Goal: Contribute content: Contribute content

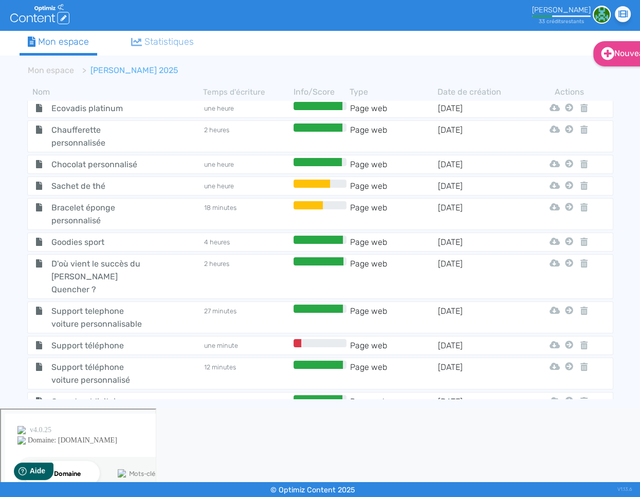
scroll to position [537, 0]
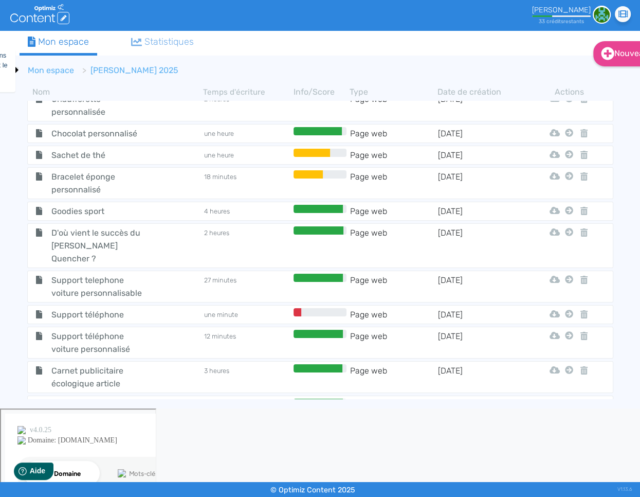
click at [56, 71] on link "Mon espace" at bounding box center [51, 70] width 46 height 10
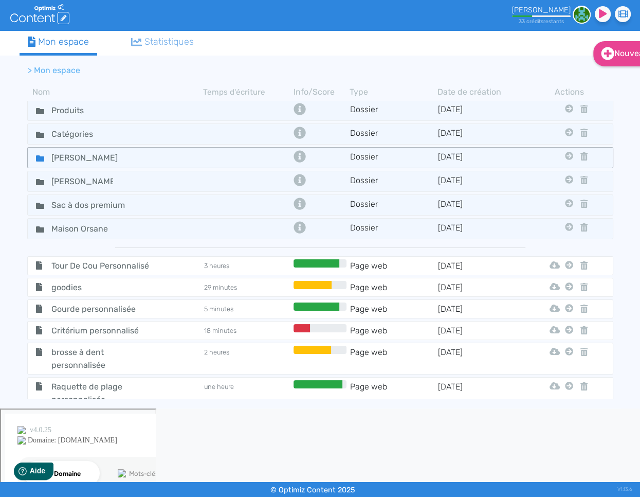
click at [37, 157] on icon at bounding box center [40, 158] width 8 height 6
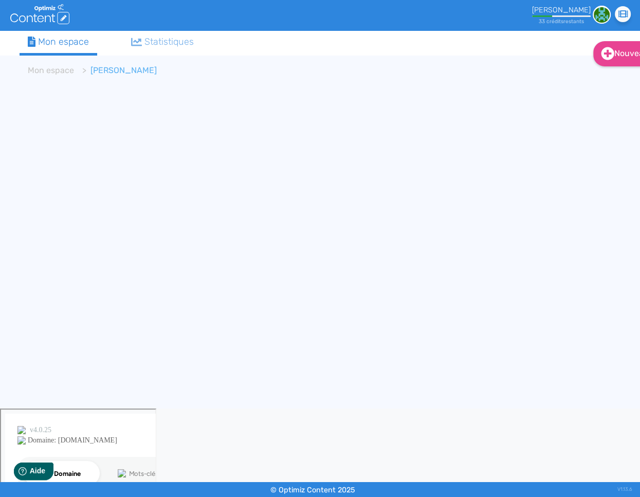
scroll to position [0, 2]
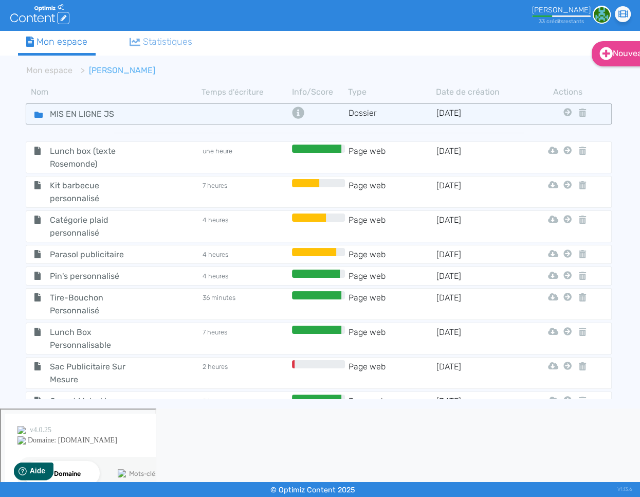
click at [40, 116] on icon at bounding box center [38, 115] width 8 height 6
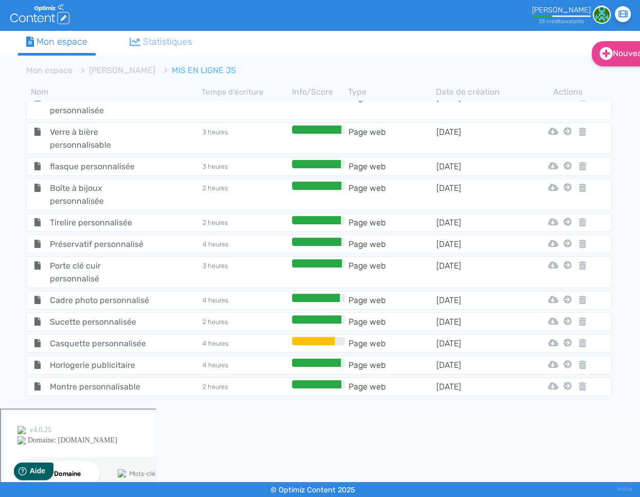
scroll to position [6767, 0]
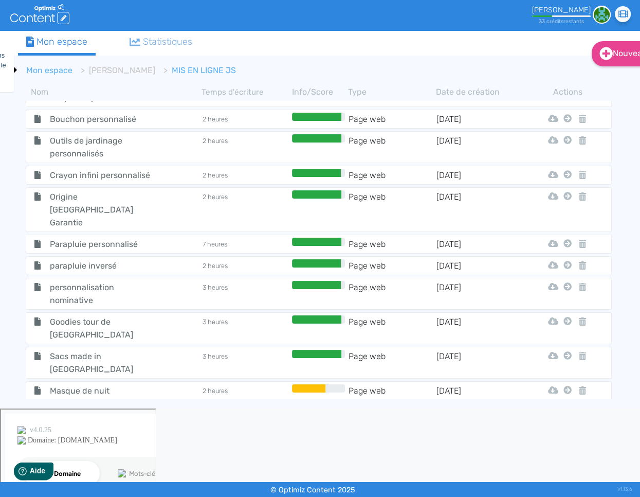
click at [46, 70] on link "Mon espace" at bounding box center [49, 70] width 46 height 10
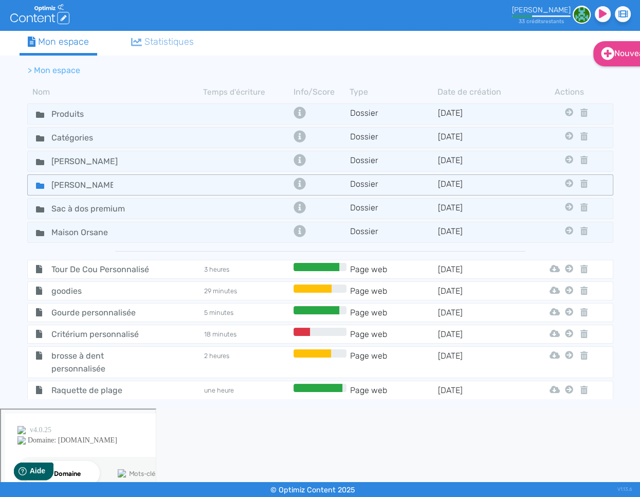
click at [35, 186] on fa-icon at bounding box center [35, 184] width 15 height 15
click at [36, 186] on icon at bounding box center [40, 186] width 8 height 8
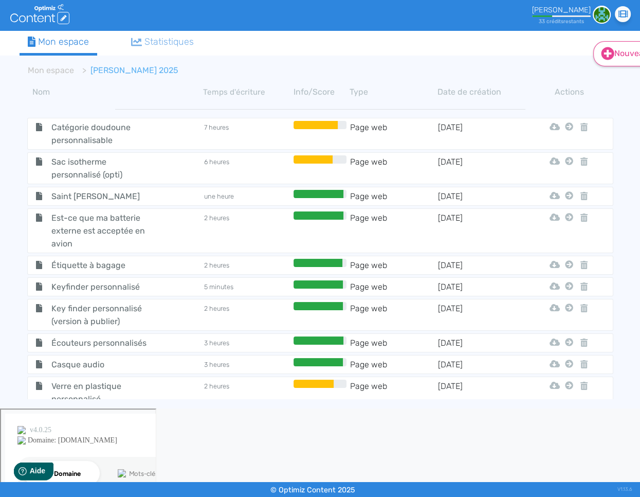
click at [618, 56] on link "Nouveau" at bounding box center [626, 53] width 66 height 25
click at [605, 79] on icon at bounding box center [608, 79] width 6 height 8
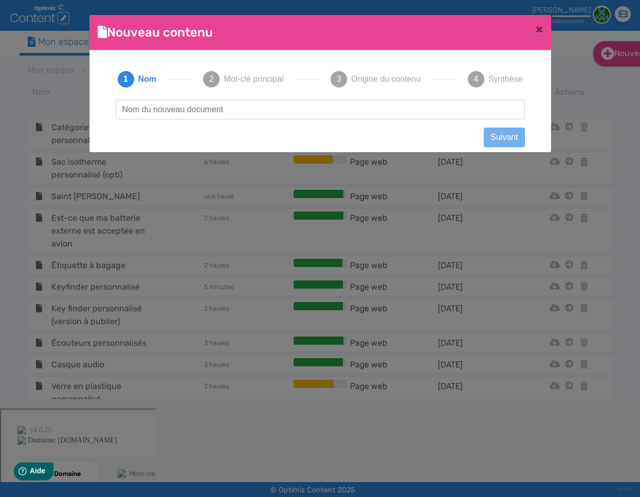
scroll to position [1, 0]
click at [333, 113] on input "text" at bounding box center [320, 110] width 409 height 20
type input "Porte-clé personnalisé"
click button "Suivant" at bounding box center [504, 138] width 41 height 20
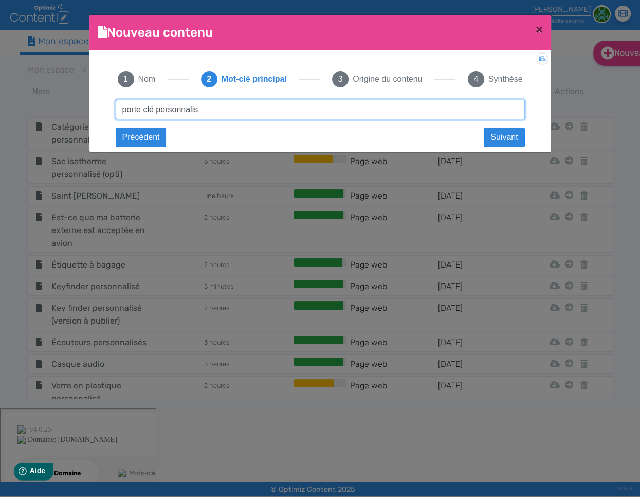
type input "porte clé personnalisé"
click button "Suivant" at bounding box center [0, 0] width 0 height 0
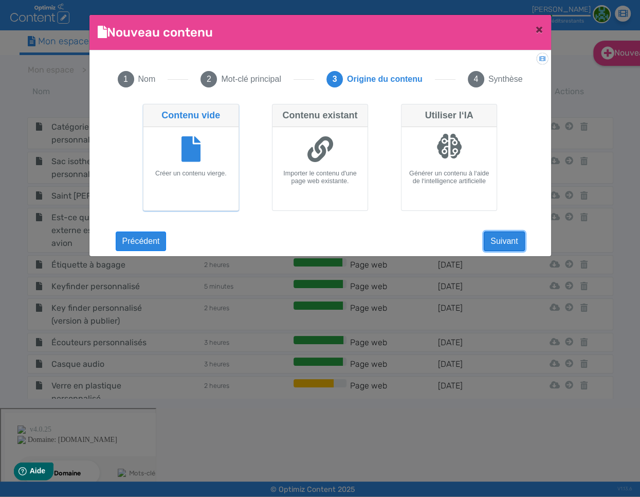
click at [517, 243] on button "Suivant" at bounding box center [504, 241] width 41 height 20
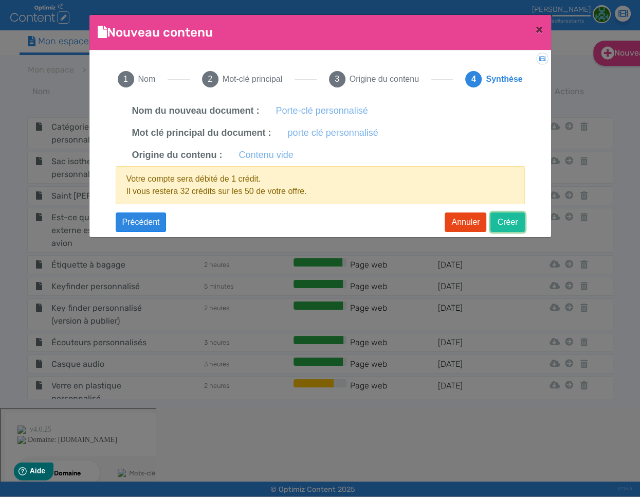
click at [506, 219] on button "Créer" at bounding box center [508, 222] width 34 height 20
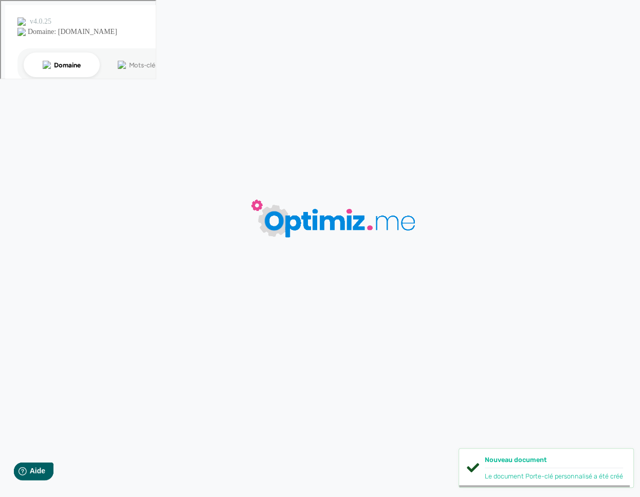
type input "Porte-clé personnalisé"
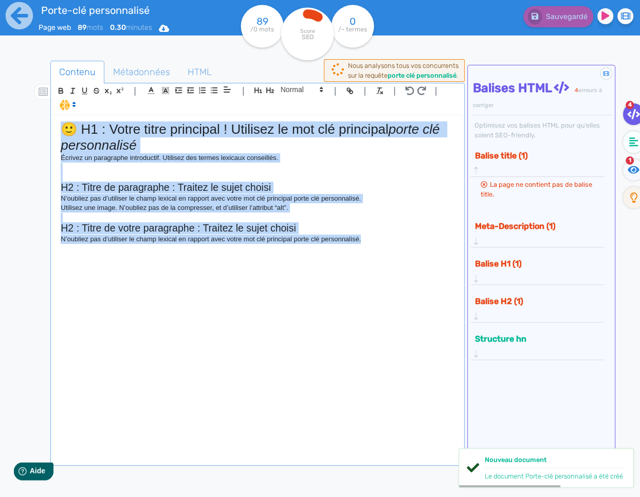
drag, startPoint x: 415, startPoint y: 248, endPoint x: 9, endPoint y: 121, distance: 425.2
click at [9, 121] on div "Porte-clé personnalisé Page web 89 mots 0.30 minutes Html Pdf Word 89 /0 mots S…" at bounding box center [320, 281] width 640 height 562
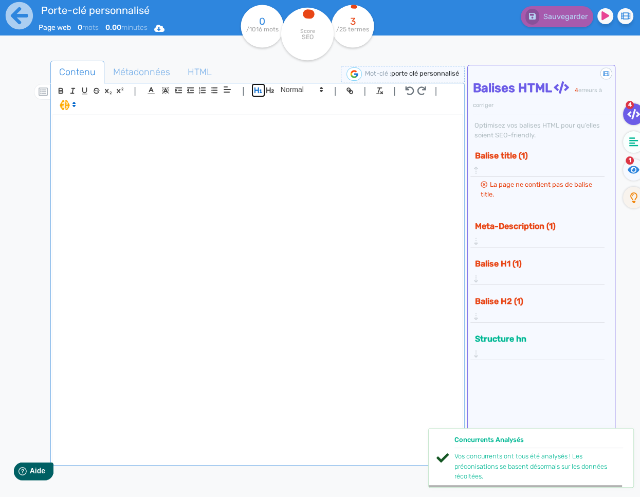
click at [255, 92] on icon "button" at bounding box center [258, 90] width 9 height 9
click at [87, 128] on p at bounding box center [258, 125] width 394 height 9
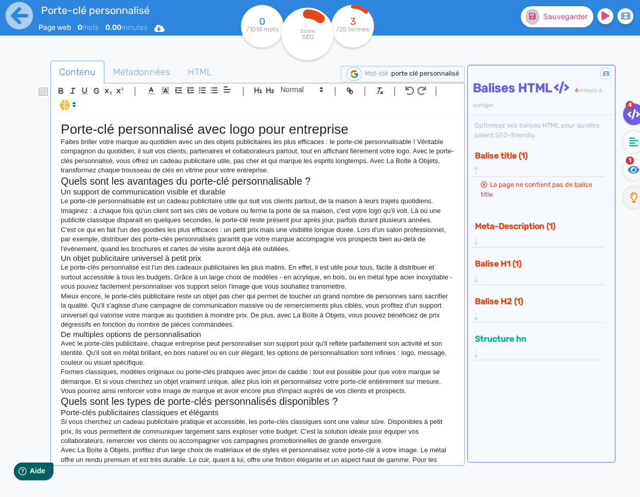
click at [574, 23] on button "Sauvegarder" at bounding box center [557, 16] width 73 height 21
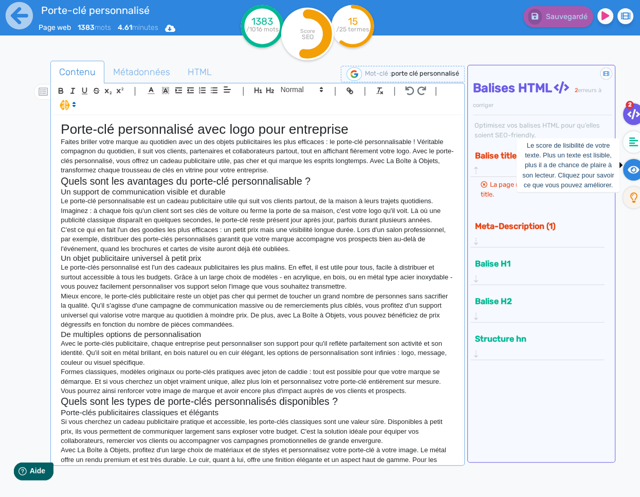
click at [631, 165] on icon at bounding box center [634, 170] width 12 height 10
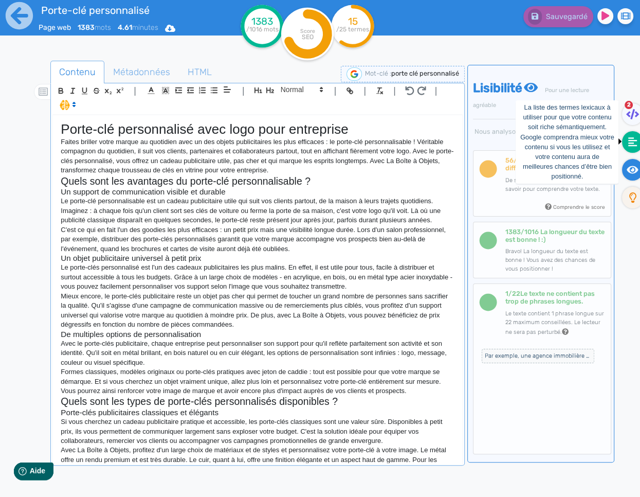
click at [634, 148] on fa-icon at bounding box center [632, 142] width 21 height 22
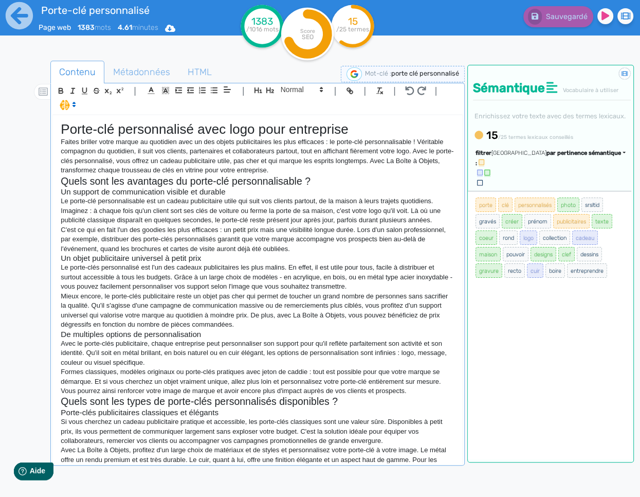
click at [154, 371] on p "Formes classiques, modèles originaux ou porte-clés pratiques avec jeton de cadd…" at bounding box center [258, 381] width 394 height 28
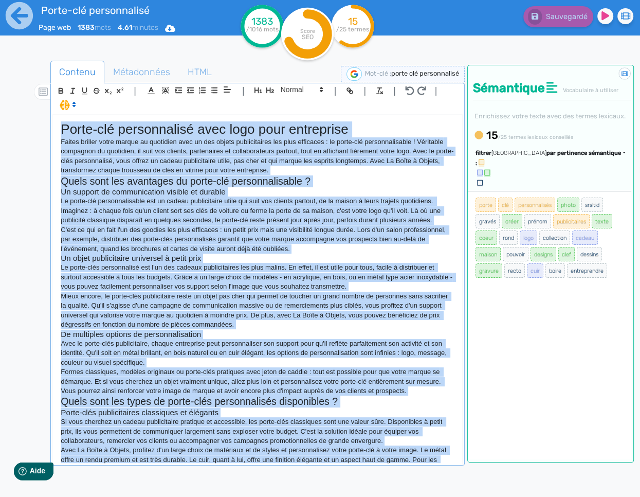
copy div "Lorem-ips dolorsitamet cons adip elit seddoeiusm Tempor incidid utlab etdolo ma…"
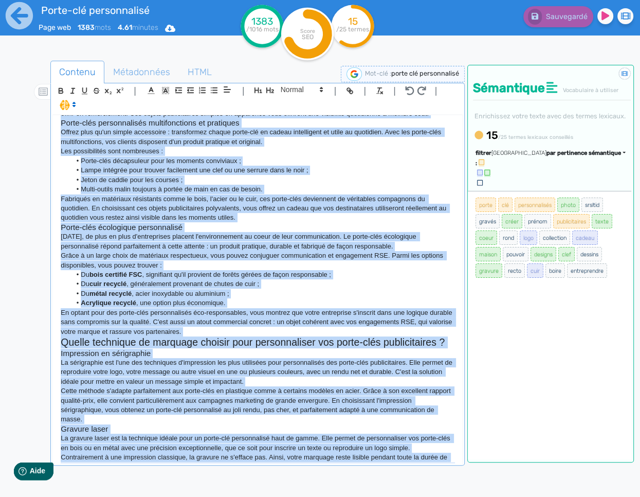
click at [182, 374] on p "La sérigraphie est l'une des techniques d'impression les plus utilisées pour pe…" at bounding box center [258, 372] width 394 height 28
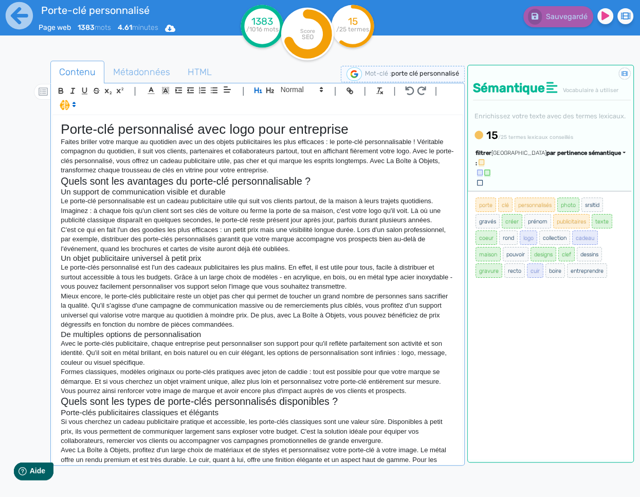
click at [245, 332] on h3 "De multiples options de personnalisation" at bounding box center [258, 334] width 394 height 9
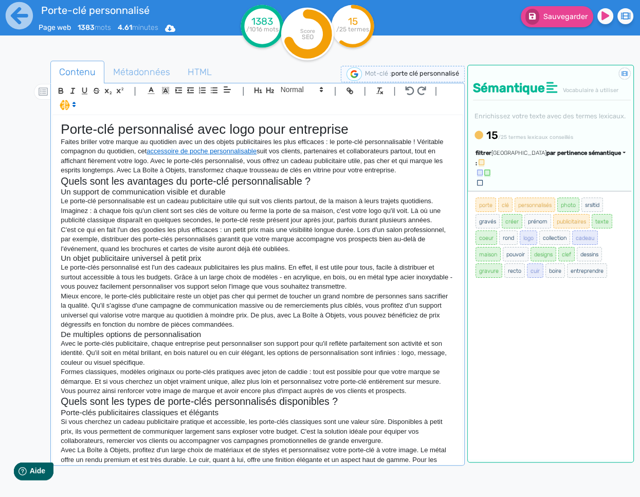
scroll to position [603, 0]
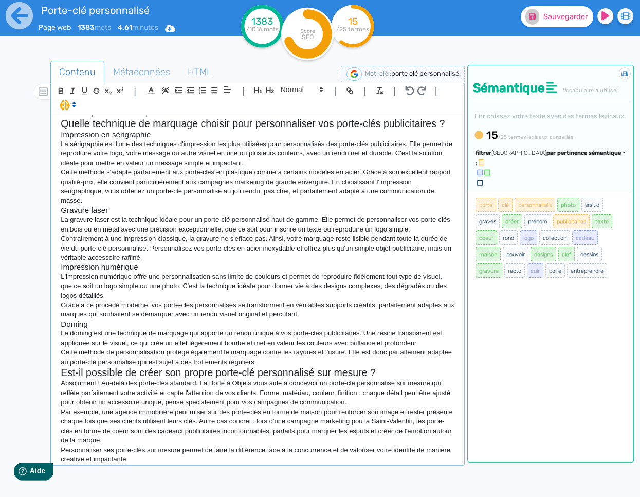
click at [547, 18] on span "Sauvegarder" at bounding box center [566, 16] width 44 height 9
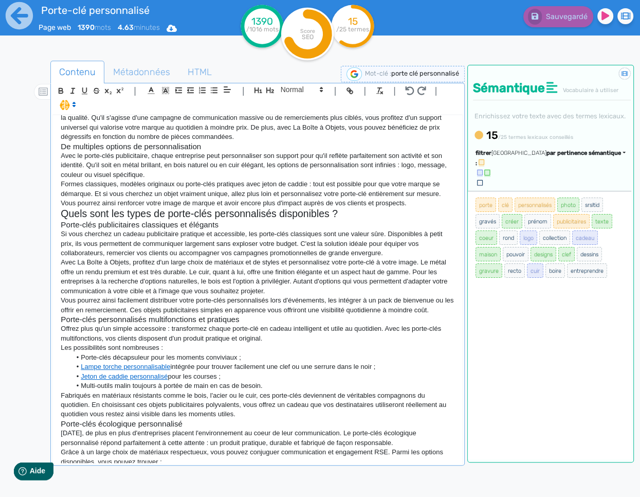
scroll to position [115, 0]
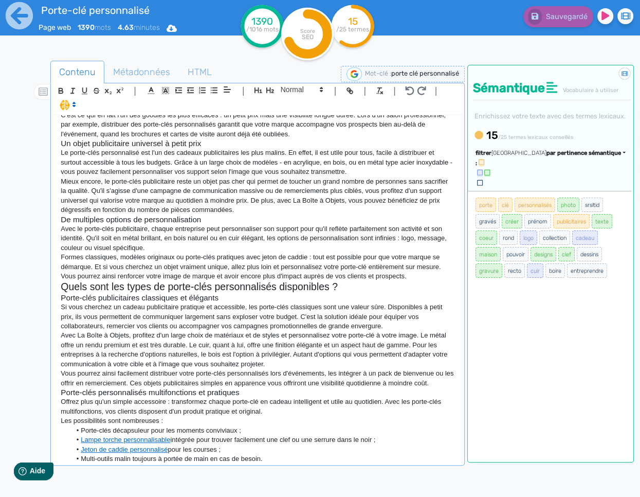
click at [429, 278] on p "Formes classiques, modèles originaux ou porte-clés pratiques avec jeton de cadd…" at bounding box center [258, 266] width 394 height 28
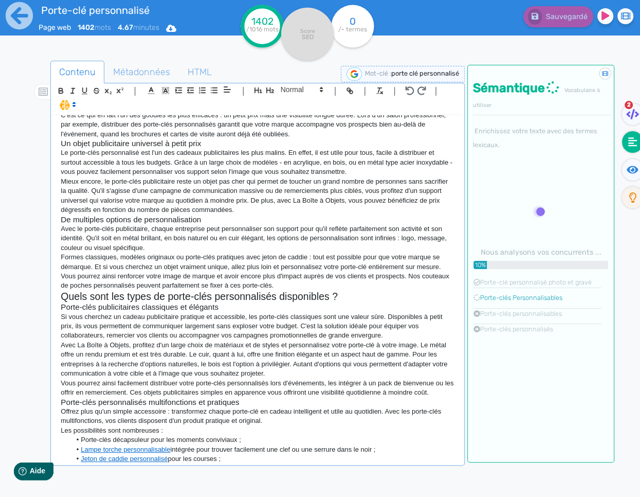
click at [92, 286] on p "Formes classiques, modèles originaux ou porte-clés pratiques avec jeton de cadd…" at bounding box center [258, 271] width 394 height 38
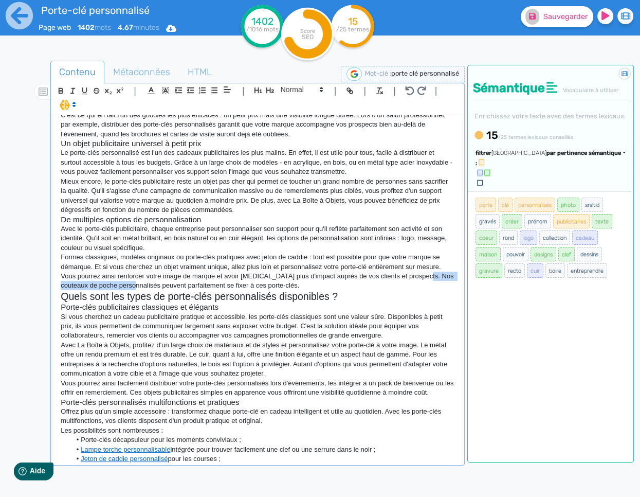
drag, startPoint x: 132, startPoint y: 286, endPoint x: 429, endPoint y: 269, distance: 297.7
click at [427, 277] on p "Formes classiques, modèles originaux ou porte-clés pratiques avec jeton de cadd…" at bounding box center [258, 271] width 394 height 38
click at [351, 93] on icon "button" at bounding box center [352, 92] width 4 height 4
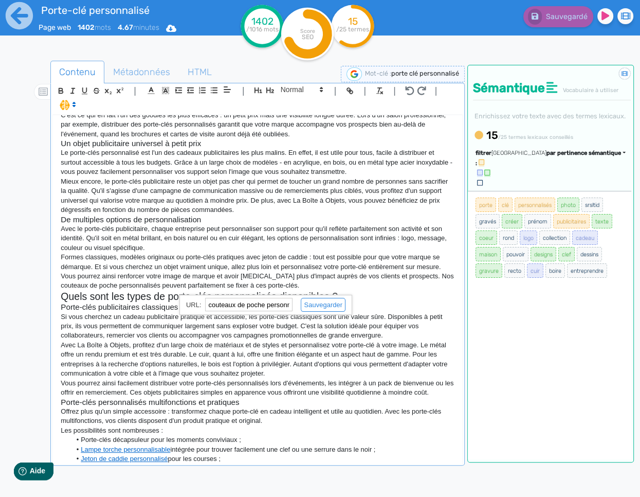
paste input "[URL][DOMAIN_NAME]"
type input "[URL][DOMAIN_NAME]"
click at [313, 304] on link at bounding box center [319, 305] width 52 height 8
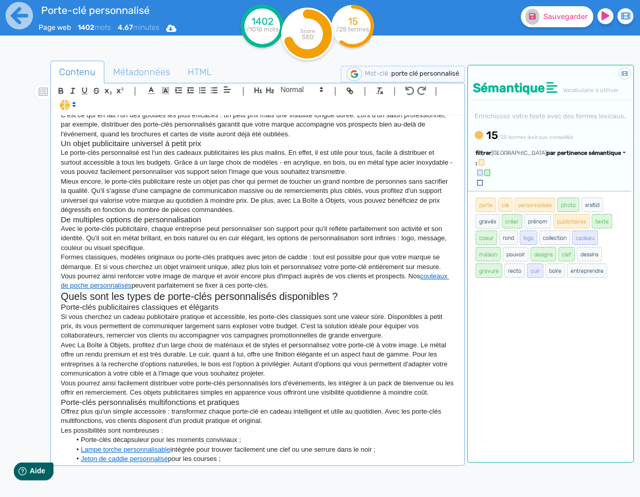
scroll to position [115, 0]
click at [200, 314] on p "Si vous cherchez un cadeau publicitaire pratique et accessible, les porte-clés …" at bounding box center [258, 326] width 394 height 28
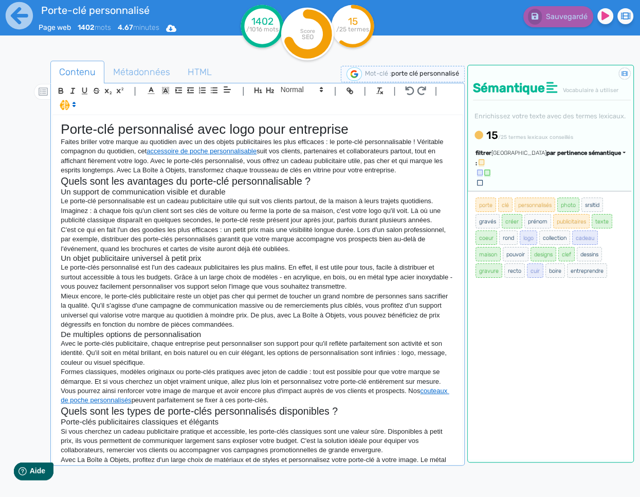
click at [299, 223] on p "Le porte-clé personnalisable est un cadeau publicitaire utile qui suit vos clie…" at bounding box center [258, 210] width 394 height 28
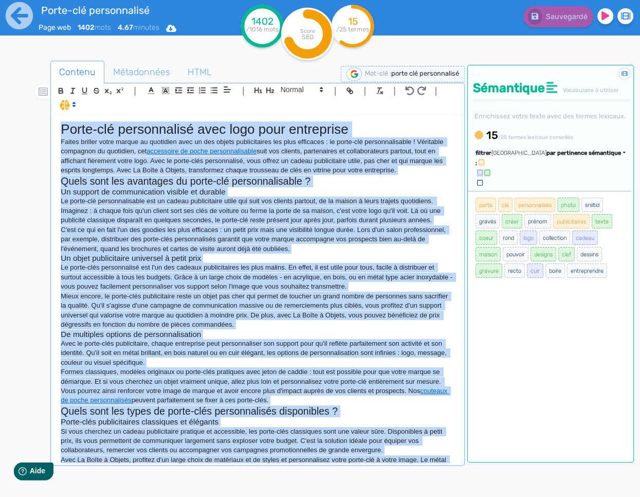
copy div "Lorem-ips dolorsitamet cons adip elit seddoeiusm Tempor incidid utlab etdolo ma…"
drag, startPoint x: 176, startPoint y: 219, endPoint x: 279, endPoint y: 51, distance: 197.1
click at [176, 219] on p "Le porte-clé personnalisable est un cadeau publicitaire utile qui suit vos clie…" at bounding box center [258, 210] width 394 height 28
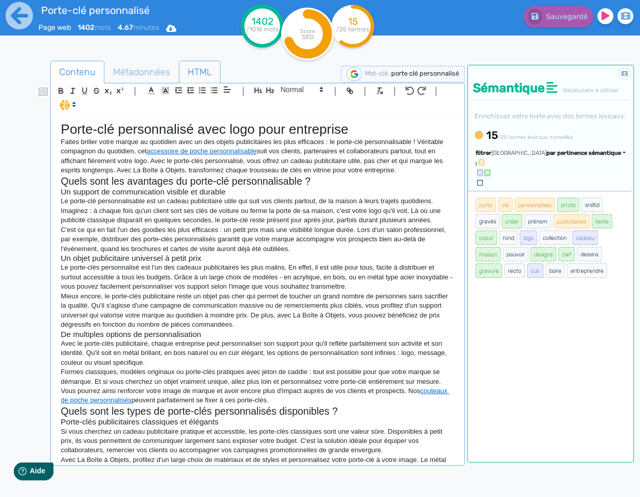
click at [187, 77] on span "HTML" at bounding box center [199, 72] width 41 height 28
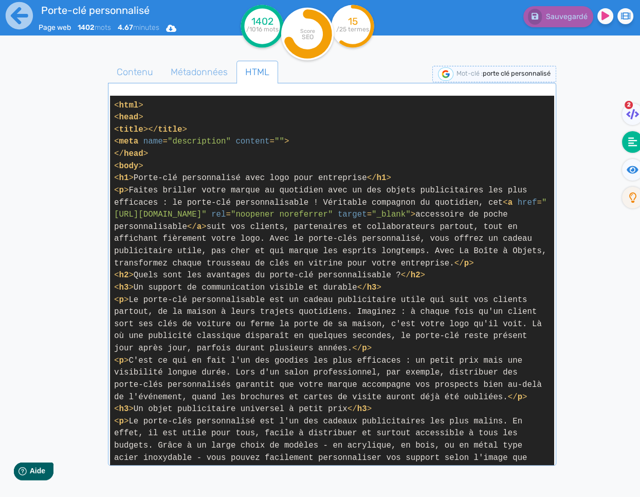
scroll to position [8, 0]
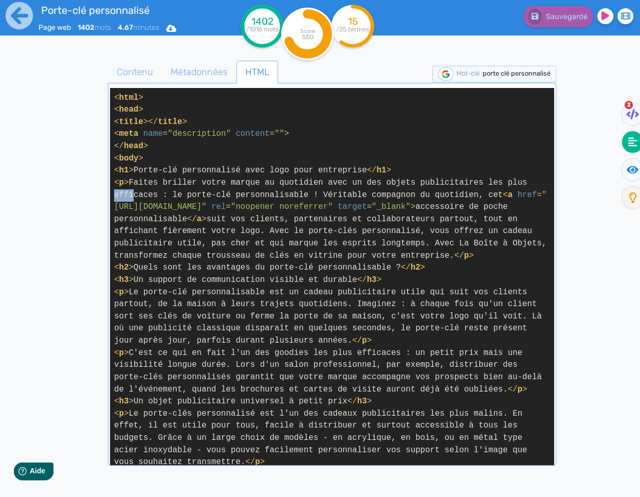
drag, startPoint x: 115, startPoint y: 190, endPoint x: 129, endPoint y: 197, distance: 15.6
drag, startPoint x: 129, startPoint y: 197, endPoint x: 118, endPoint y: 189, distance: 14.0
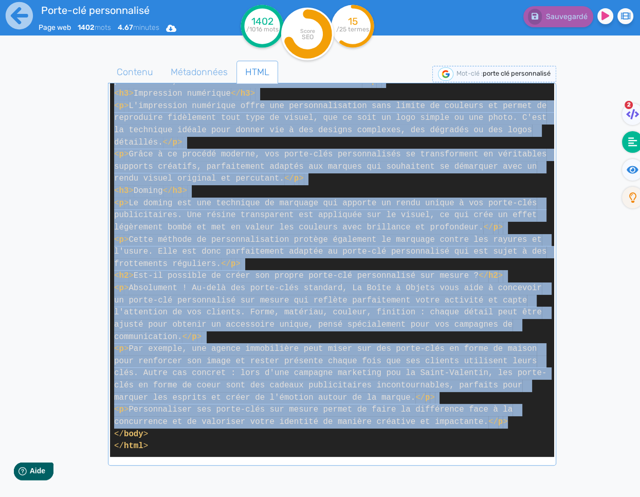
scroll to position [1565, 0]
drag, startPoint x: 115, startPoint y: 183, endPoint x: 513, endPoint y: 424, distance: 465.4
copy span "< l > Ipsumd sitamet conse adipis el seddoeius temp in utl etdolo magnaaliquaen…"
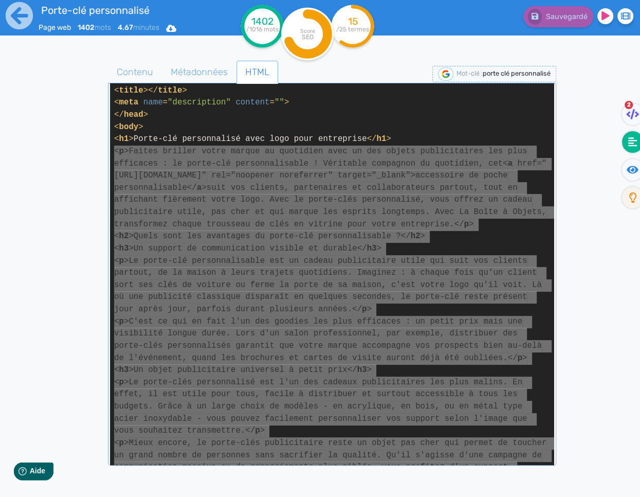
scroll to position [0, 0]
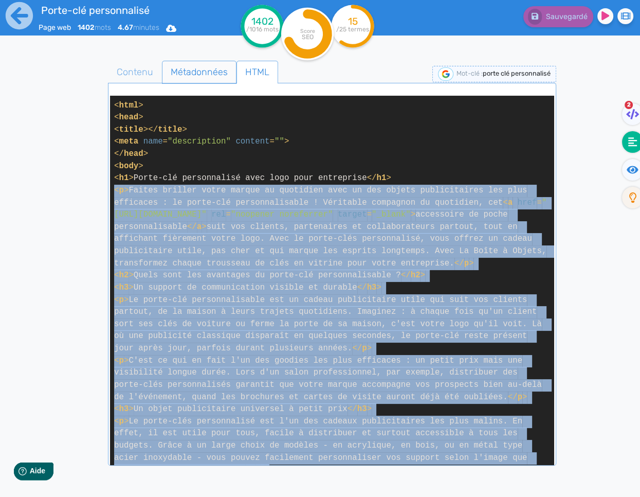
click at [212, 70] on span "Métadonnées" at bounding box center [200, 72] width 74 height 28
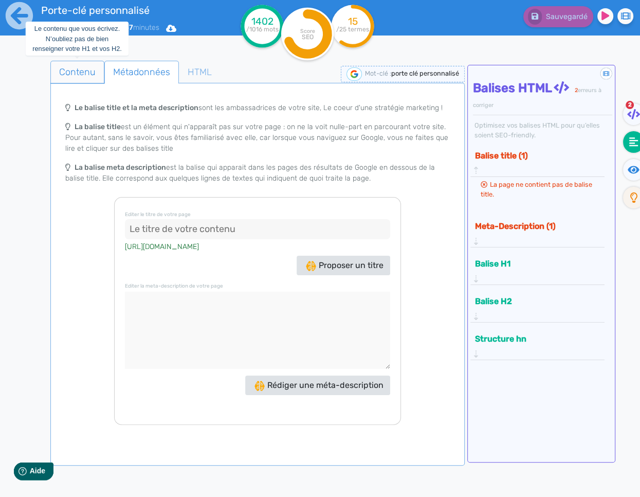
click at [82, 74] on span "Contenu" at bounding box center [77, 72] width 53 height 28
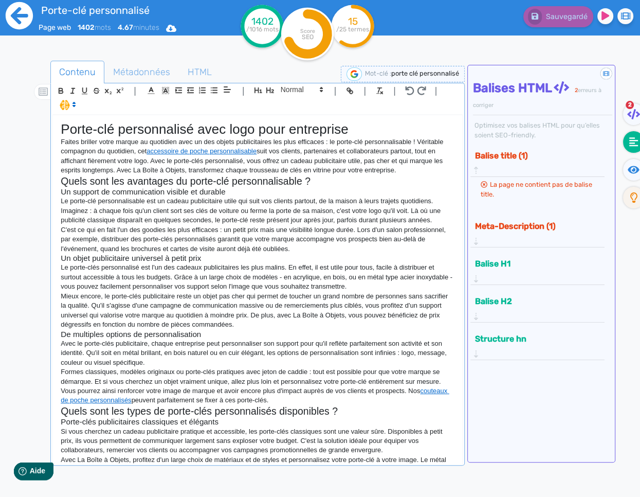
click at [14, 12] on icon at bounding box center [19, 16] width 28 height 28
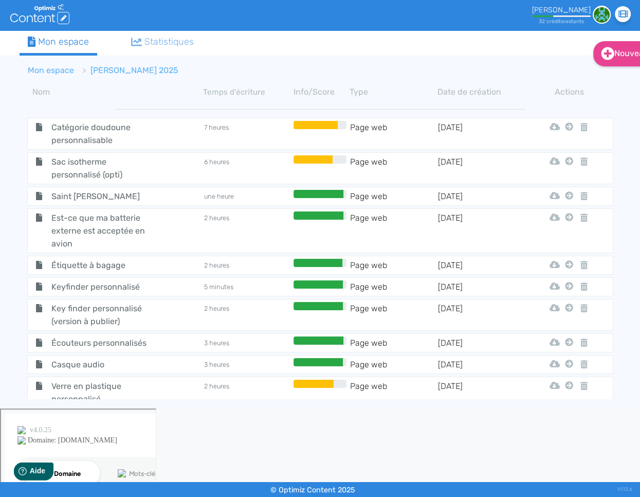
click at [61, 73] on link "Mon espace" at bounding box center [51, 70] width 46 height 10
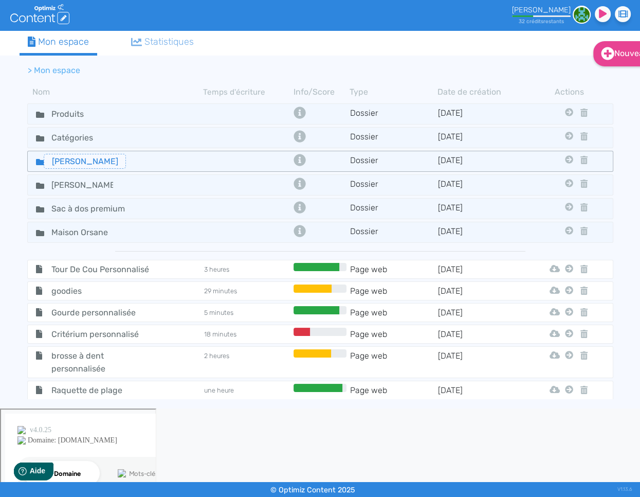
click at [44, 162] on input "[PERSON_NAME]" at bounding box center [85, 161] width 82 height 15
click at [39, 162] on icon at bounding box center [40, 162] width 8 height 6
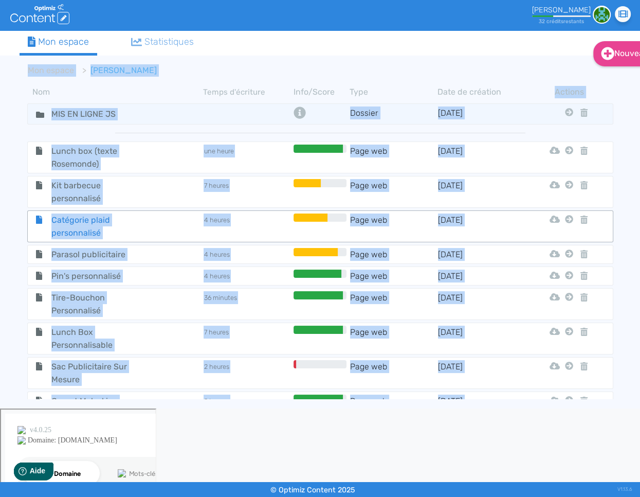
scroll to position [0, 2]
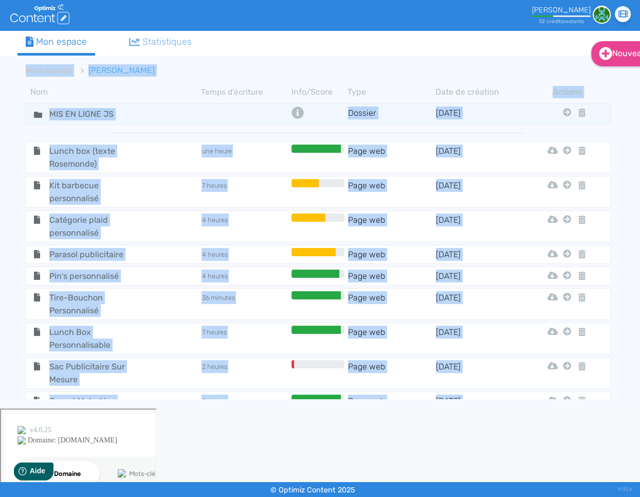
click at [8, 202] on div "Nouveau Contenu Dossier Mon espace Statistiques Mon espace [PERSON_NAME] Nom Te…" at bounding box center [320, 219] width 640 height 377
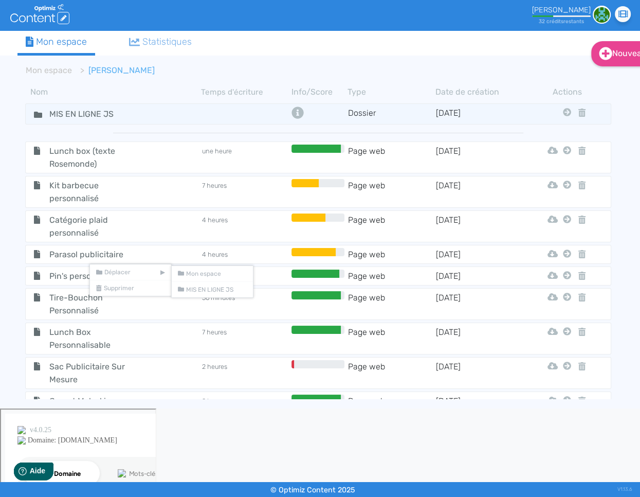
click at [3, 276] on div "Nouveau Contenu Dossier Mon espace Statistiques Mon espace [PERSON_NAME] Nom Te…" at bounding box center [320, 219] width 640 height 377
click at [75, 269] on span "Pin's personnalisé" at bounding box center [100, 275] width 116 height 13
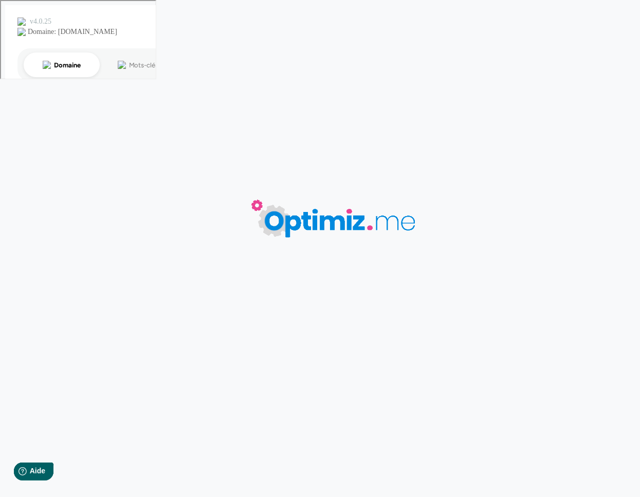
type input "Pin's personnalisé"
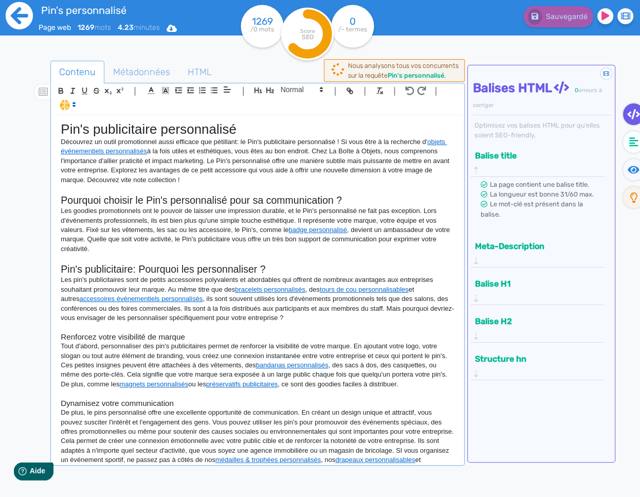
click at [14, 26] on icon at bounding box center [19, 15] width 27 height 27
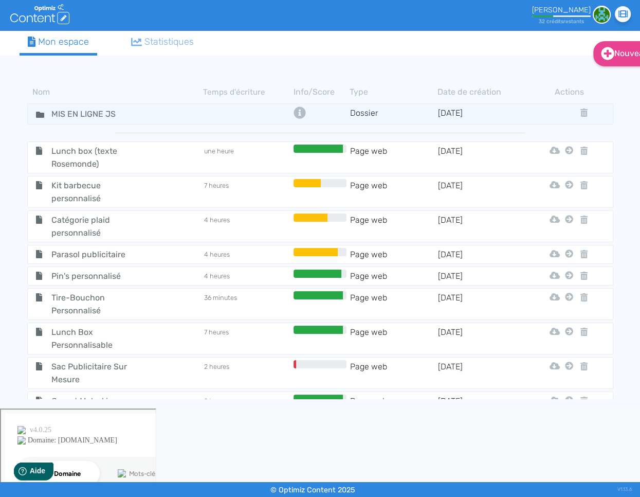
click at [72, 45] on div "Mon espace" at bounding box center [59, 42] width 62 height 14
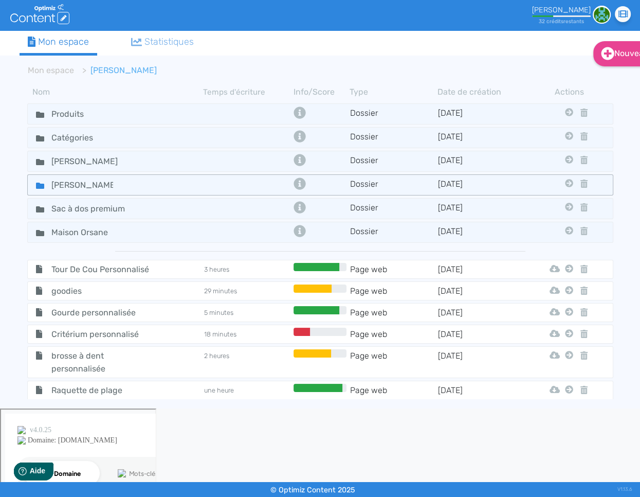
click at [38, 185] on icon at bounding box center [40, 186] width 8 height 6
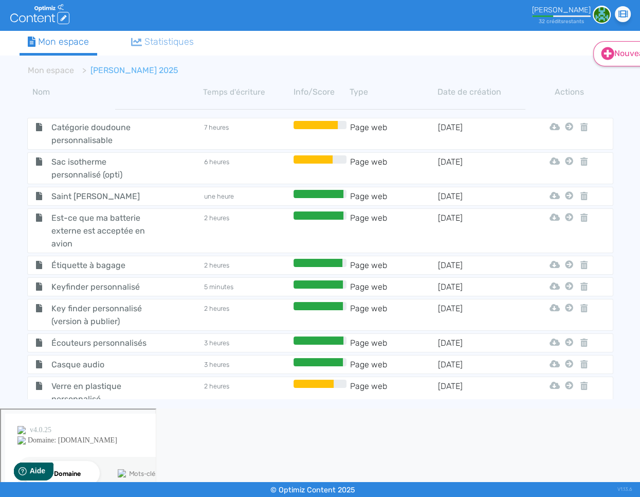
click at [623, 55] on link "Nouveau" at bounding box center [626, 53] width 66 height 25
click at [609, 77] on icon at bounding box center [608, 79] width 6 height 8
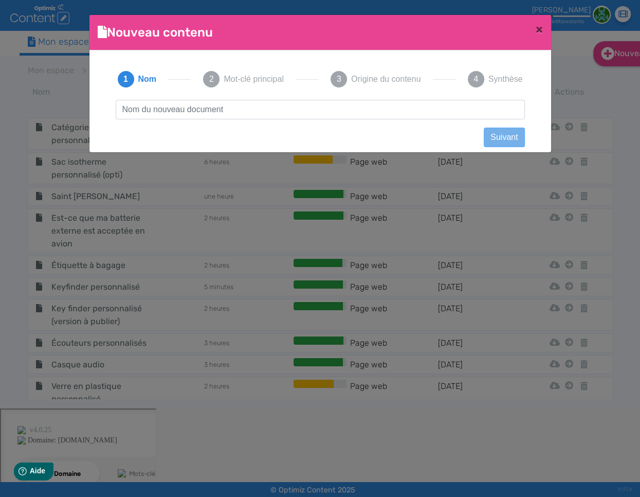
scroll to position [1, 0]
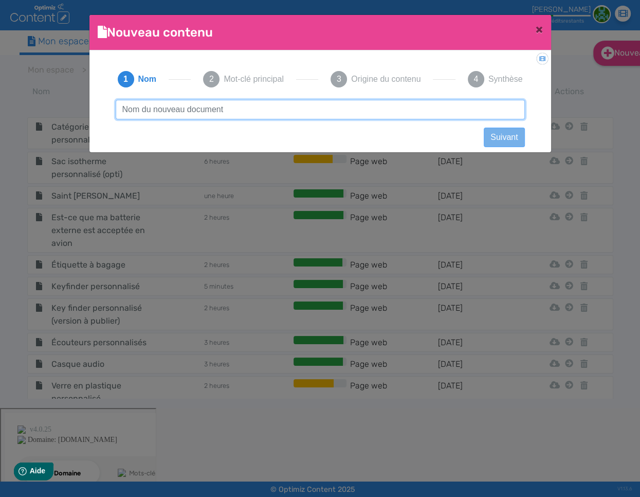
click at [292, 116] on input "text" at bounding box center [320, 110] width 409 height 20
type input "Blog - Grand classique du goodies : le pin's personnalisé"
click button "Suivant" at bounding box center [504, 138] width 41 height 20
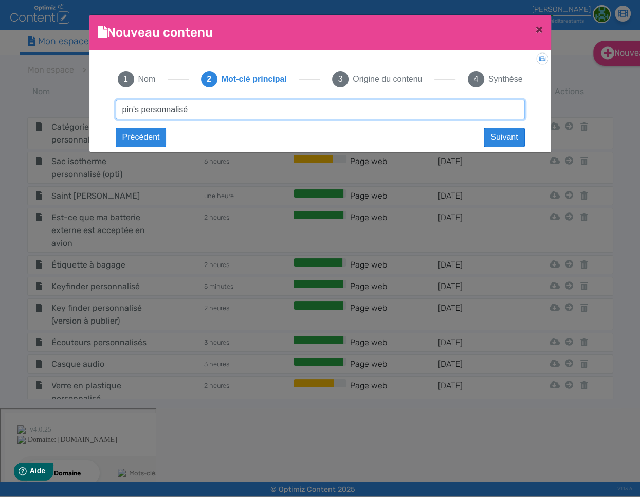
type input "pin's personnalisé"
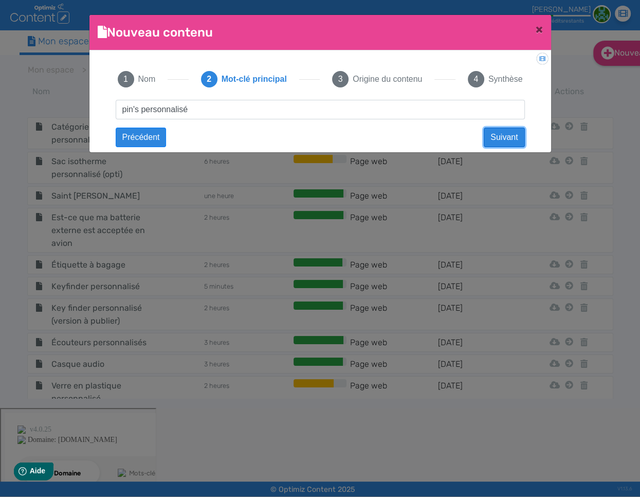
drag, startPoint x: 505, startPoint y: 138, endPoint x: 513, endPoint y: 138, distance: 7.7
click at [505, 138] on button "Suivant" at bounding box center [504, 138] width 41 height 20
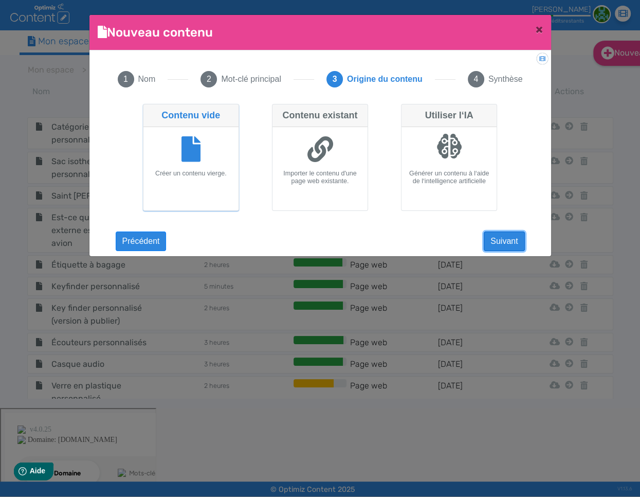
click at [502, 239] on button "Suivant" at bounding box center [504, 241] width 41 height 20
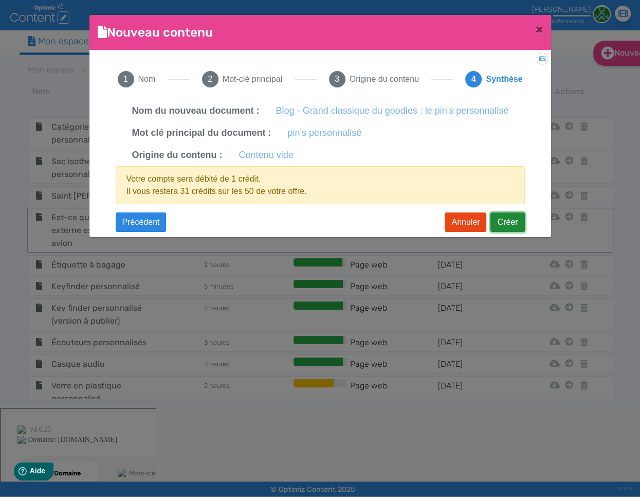
click at [502, 218] on button "Créer" at bounding box center [508, 222] width 34 height 20
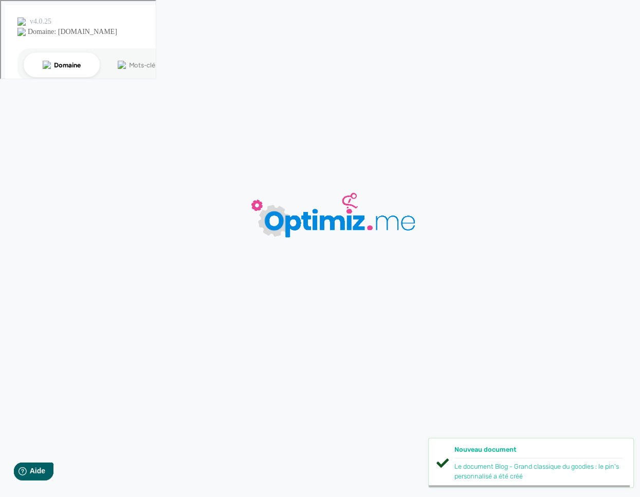
type input "Blog - Grand classique du goodies : le pin's personnalisé"
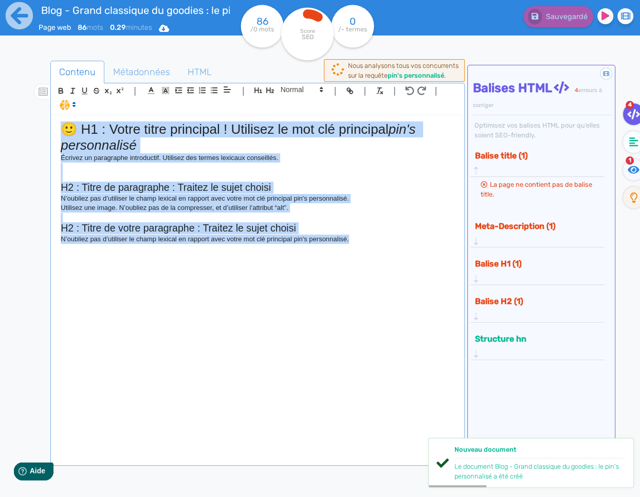
drag, startPoint x: 381, startPoint y: 243, endPoint x: 12, endPoint y: 65, distance: 409.6
click at [12, 65] on div "Blog - Grand classique du goodies : le pin's personnalisé Page web 86 mots 0.29…" at bounding box center [320, 281] width 640 height 562
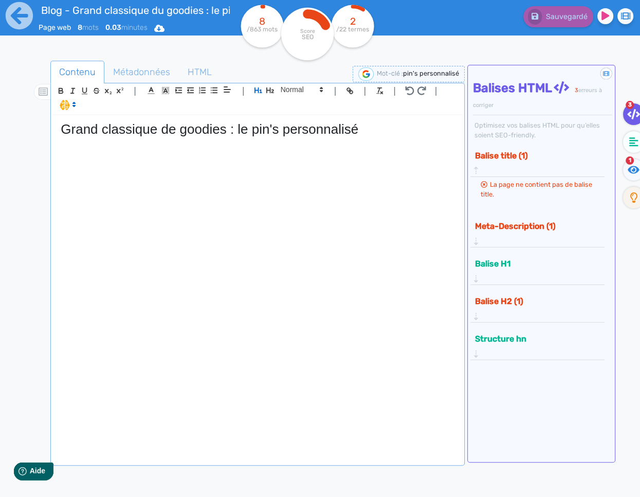
click at [101, 150] on div "Grand classique de goodies : le pin's personnalisé" at bounding box center [257, 289] width 409 height 348
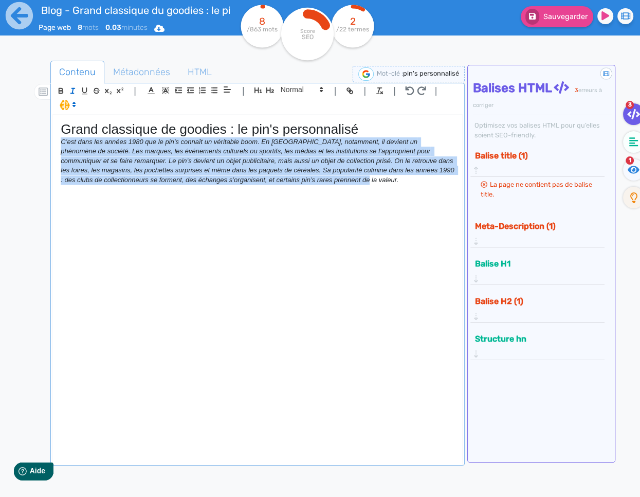
drag, startPoint x: 392, startPoint y: 185, endPoint x: 47, endPoint y: 146, distance: 346.8
click at [47, 146] on div "Contenu Métadonnées HTML | | H3 H4 H5 H6 Normal | | | | Grand classique de good…" at bounding box center [335, 309] width 610 height 503
click at [76, 87] on icon "button" at bounding box center [72, 90] width 9 height 9
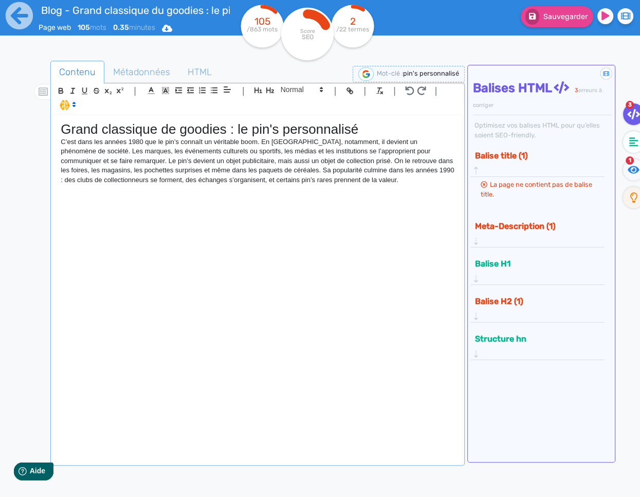
click at [67, 103] on span at bounding box center [67, 104] width 24 height 10
click at [87, 128] on span at bounding box center [78, 126] width 37 height 16
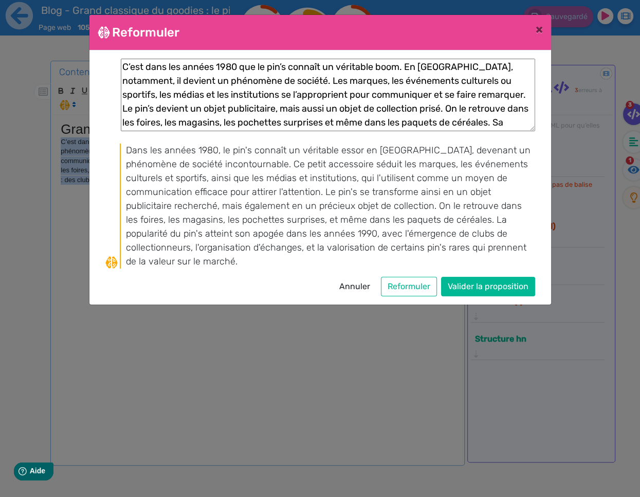
scroll to position [28, 0]
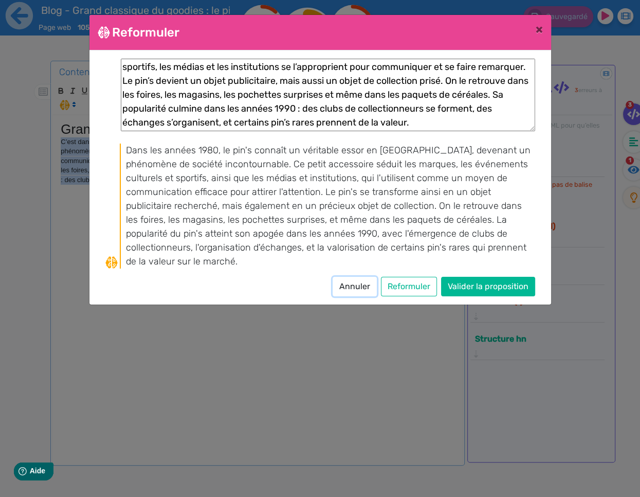
click at [362, 277] on button "Annuler" at bounding box center [355, 287] width 44 height 20
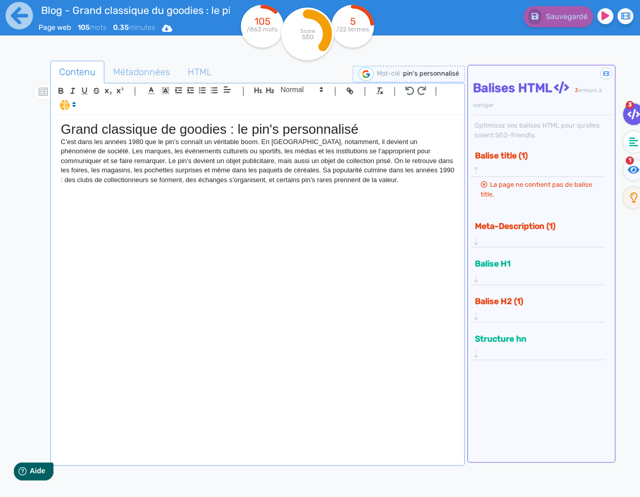
click at [372, 160] on p "C’est dans les années 1980 que le pin’s connaît un véritable boom. En [GEOGRAPH…" at bounding box center [258, 160] width 394 height 47
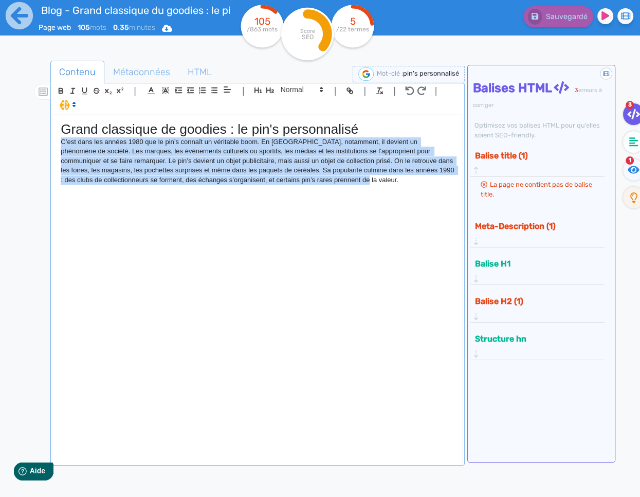
drag, startPoint x: 390, startPoint y: 181, endPoint x: 47, endPoint y: 143, distance: 345.1
click at [47, 143] on div "Contenu Métadonnées HTML | | H3 H4 H5 H6 Normal | | | | Grand classique de good…" at bounding box center [335, 309] width 610 height 503
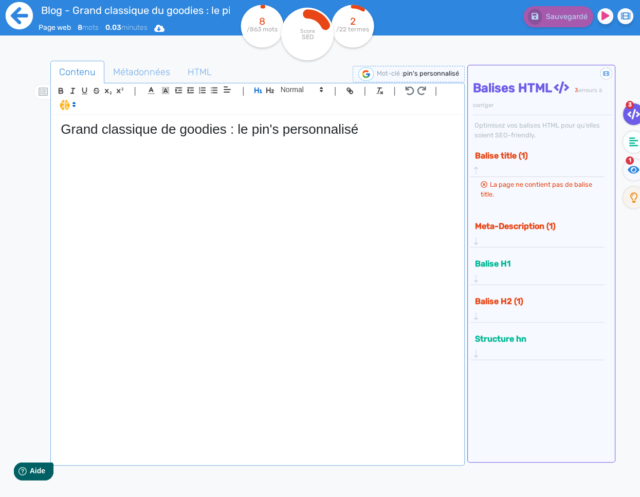
click at [21, 14] on icon at bounding box center [19, 16] width 28 height 28
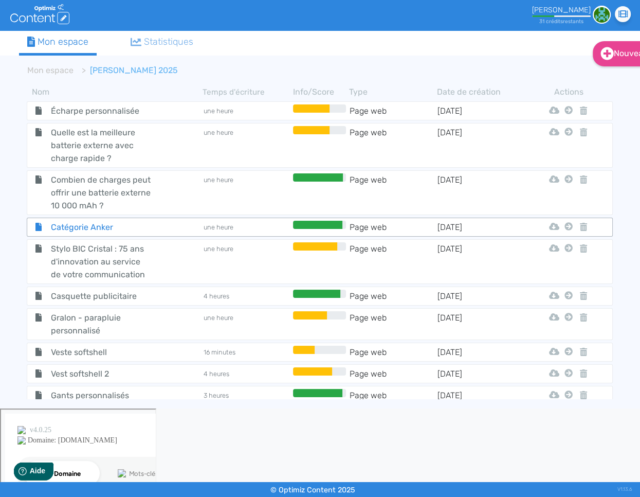
scroll to position [1157, 0]
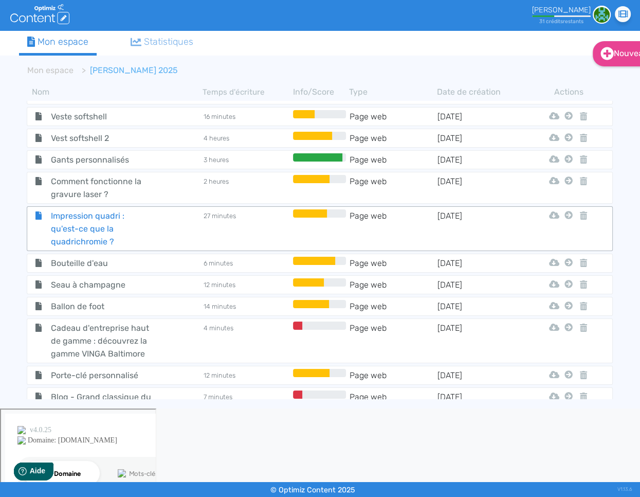
click at [88, 209] on span "Impression quadri : qu'est-ce que la quadrichromie ?" at bounding box center [101, 228] width 116 height 39
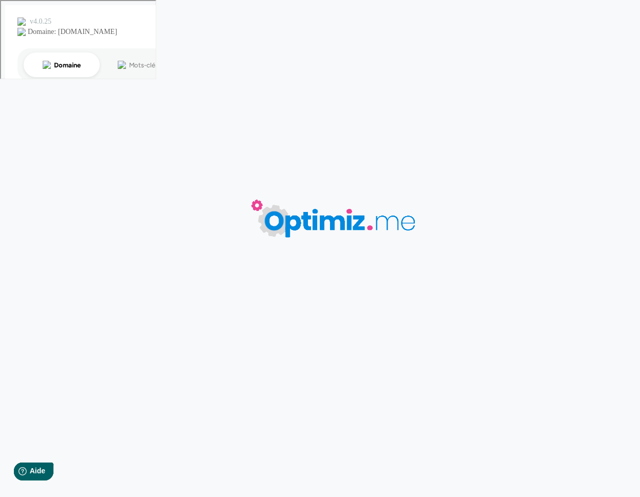
type input "Impression quadri : qu'est-ce que la quadrichromie ?"
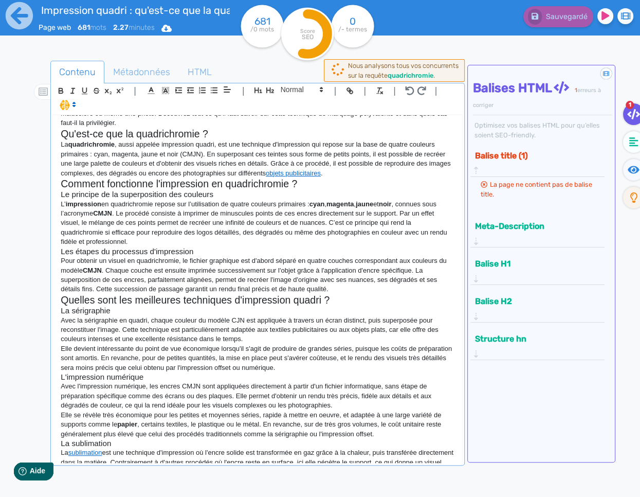
scroll to position [115, 0]
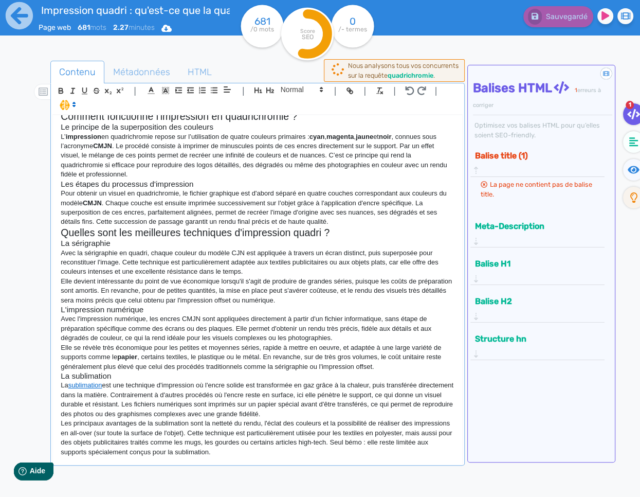
click at [251, 456] on p "Les principaux avantages de la sublimation sont la netteté du rendu, l'éclat de…" at bounding box center [258, 438] width 394 height 38
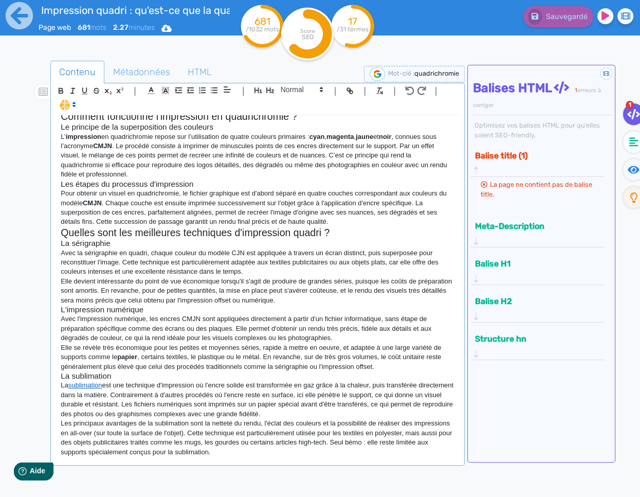
click at [250, 450] on p "Les principaux avantages de la sublimation sont la netteté du rendu, l'éclat de…" at bounding box center [258, 438] width 394 height 38
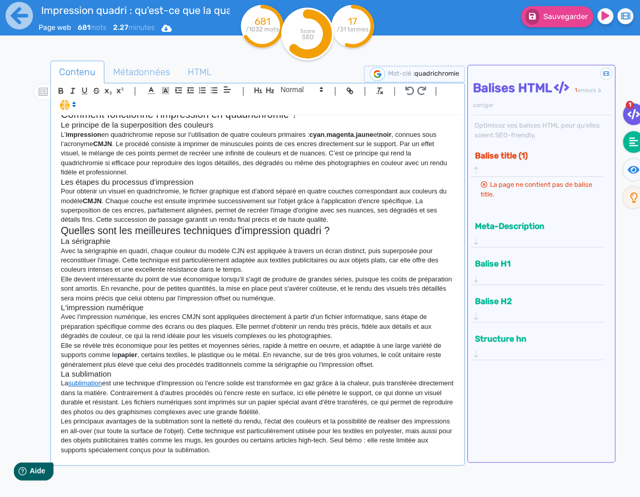
click at [633, 148] on fa-icon at bounding box center [633, 142] width 21 height 22
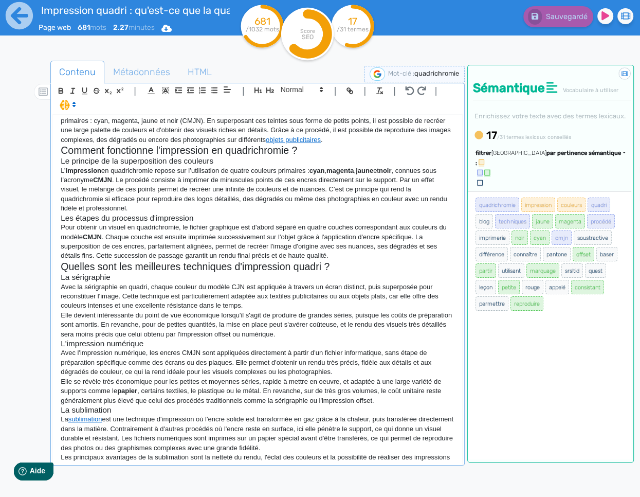
scroll to position [124, 0]
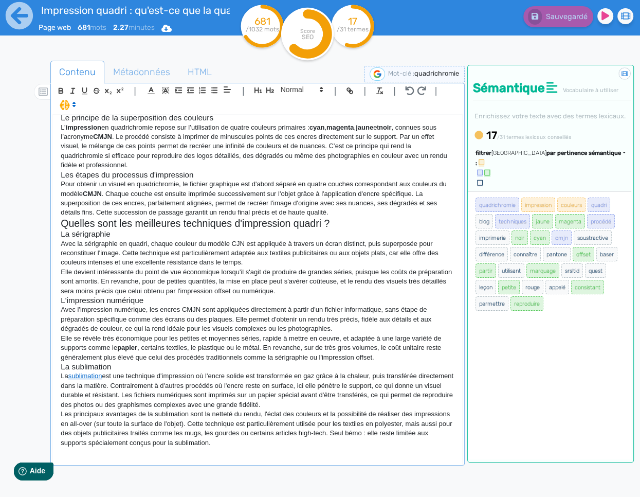
click at [214, 455] on p at bounding box center [258, 451] width 394 height 9
click at [266, 91] on icon "button" at bounding box center [270, 90] width 8 height 6
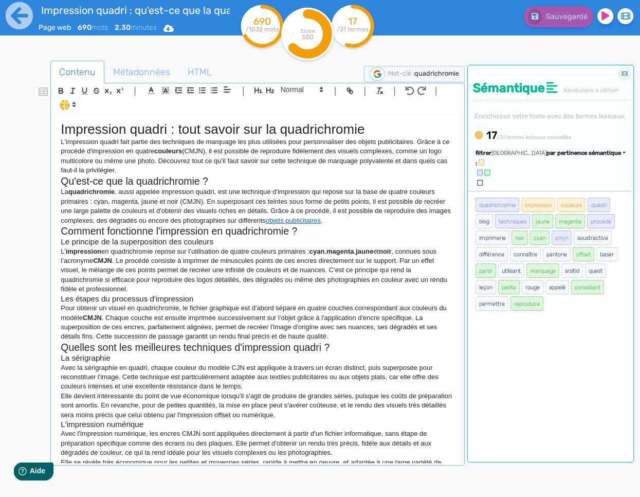
scroll to position [136, 0]
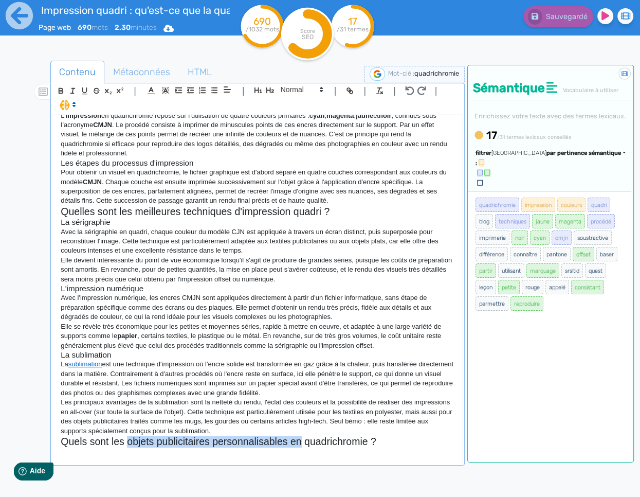
drag, startPoint x: 301, startPoint y: 442, endPoint x: 128, endPoint y: 439, distance: 173.9
click at [128, 439] on h2 "Quels sont les objets publicitaires personnalisables en quadrichromie ?" at bounding box center [258, 442] width 394 height 12
click at [181, 459] on div "Impression quadri : tout savoir sur la quadrichromie L'impression quadri fait p…" at bounding box center [257, 289] width 409 height 348
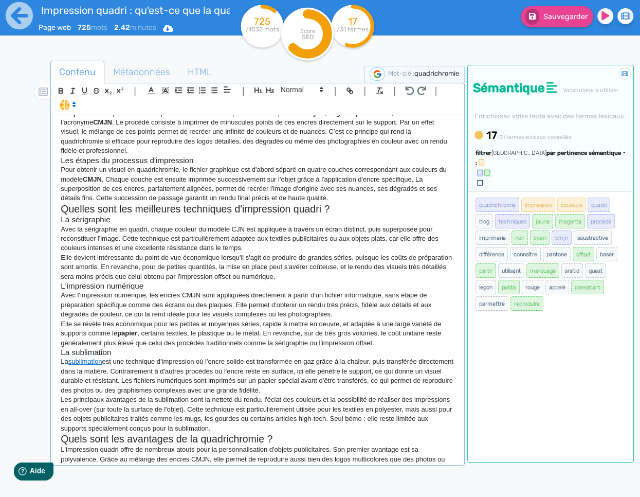
scroll to position [148, 0]
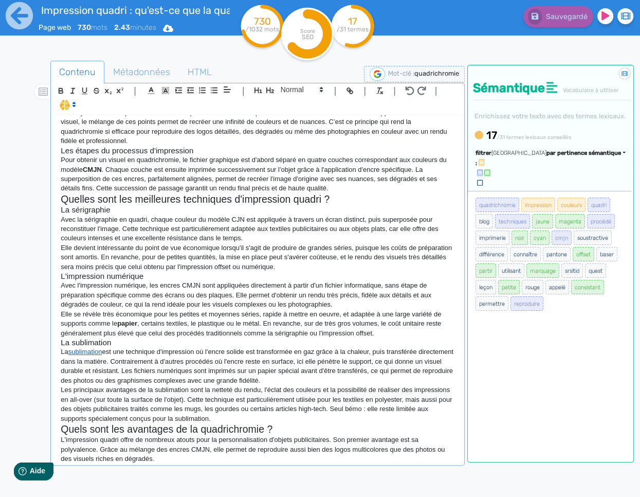
click at [181, 463] on div "Impression quadri : tout savoir sur la quadrichromie L'impression quadri fait p…" at bounding box center [257, 305] width 410 height 380
click at [181, 461] on p "L'impression quadri offre de nombreux atouts pour la personnalisation d'objets …" at bounding box center [258, 449] width 394 height 28
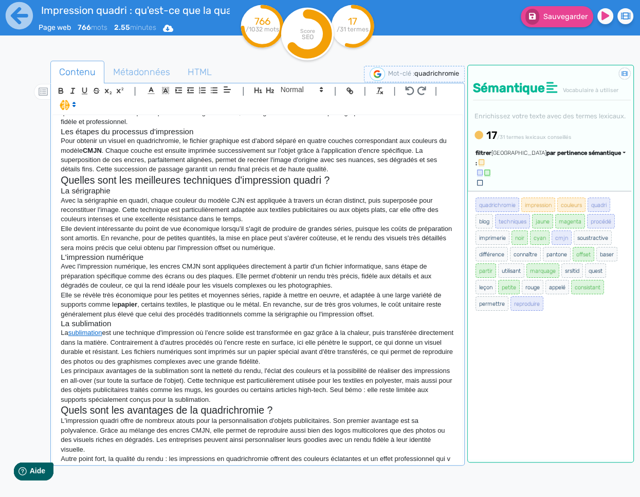
scroll to position [176, 0]
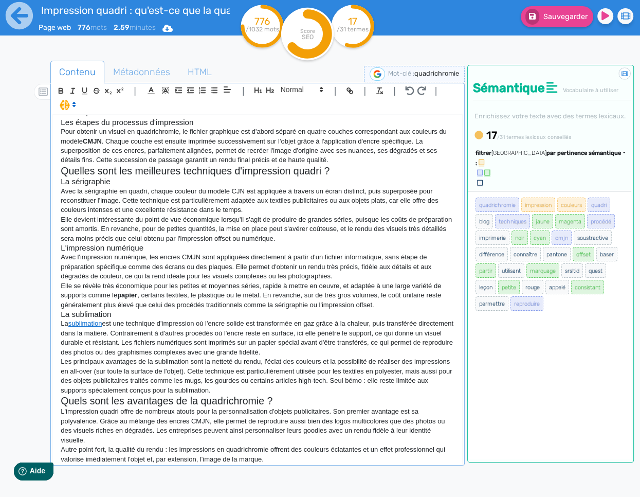
click at [94, 459] on p "Autre point fort, la qualité du rendu : les impressions en quadrichromie offren…" at bounding box center [258, 454] width 394 height 19
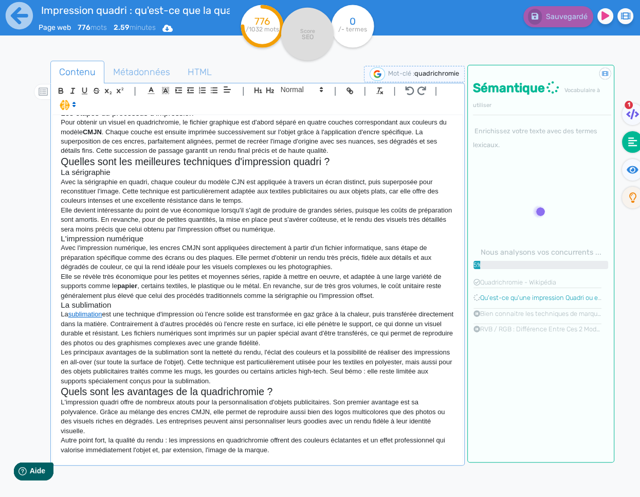
click at [122, 461] on p at bounding box center [258, 459] width 394 height 9
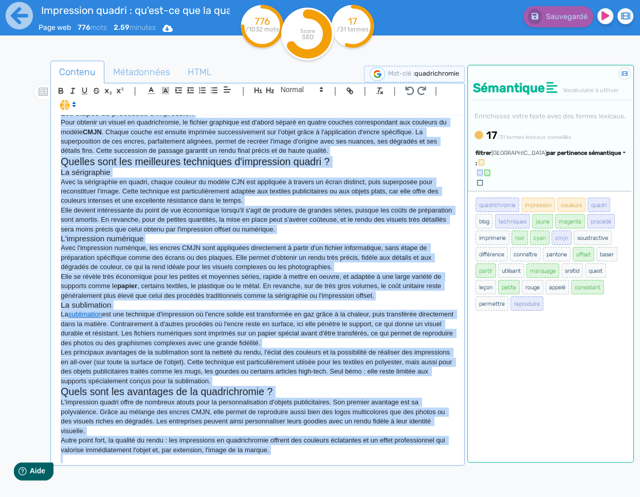
copy div "Loremipsum dolors : amet consec adi el seddoeiusmodt I'utlaboreet dolore magn a…"
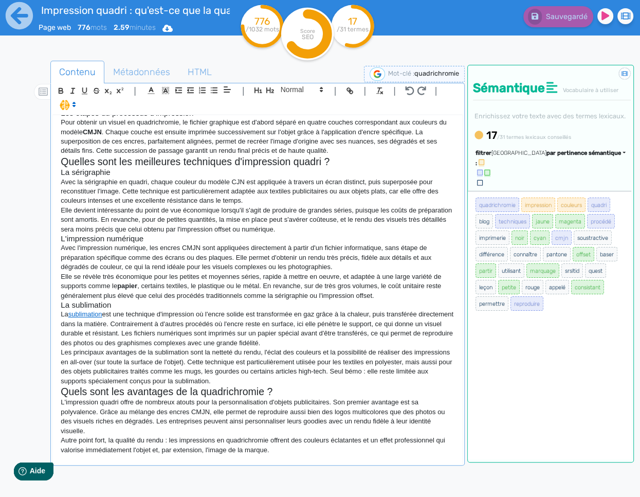
click at [234, 437] on p "Autre point fort, la qualité du rendu : les impressions en quadrichromie offren…" at bounding box center [258, 445] width 394 height 19
click at [218, 463] on p at bounding box center [258, 459] width 394 height 9
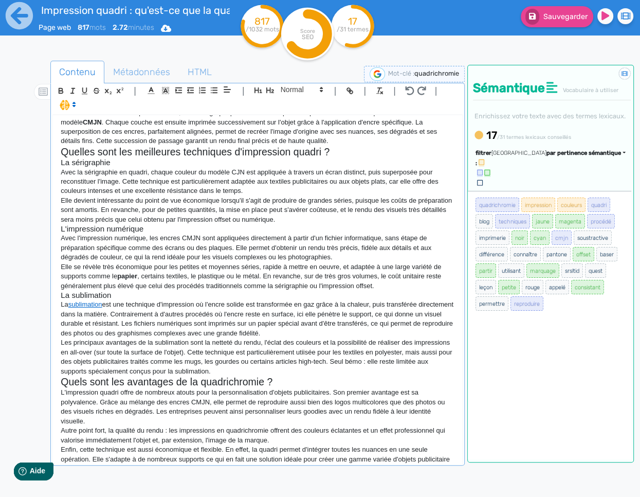
scroll to position [205, 0]
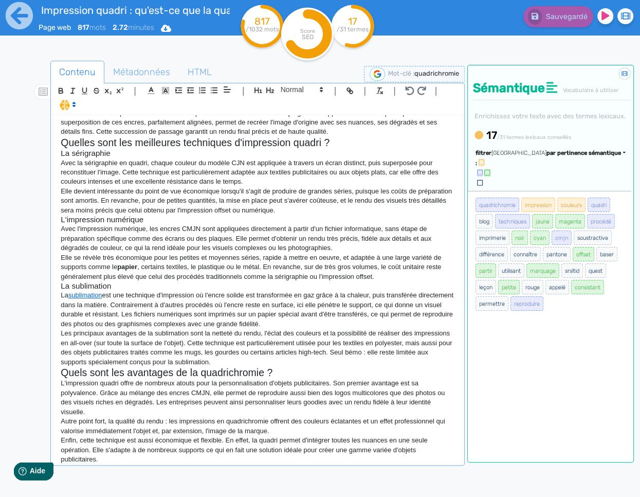
click at [124, 458] on p "Enfin, cette technique est aussi économique et flexible. En effet, la quadri pe…" at bounding box center [258, 450] width 394 height 28
click at [124, 462] on p "Enfin, cette technique est aussi économique et flexible. En effet, la quadri pe…" at bounding box center [258, 450] width 394 height 28
click at [119, 464] on div "Impression quadri : tout savoir sur la quadrichromie L'impression quadri fait p…" at bounding box center [257, 305] width 410 height 380
click at [120, 461] on p "Enfin, cette technique est aussi économique et flexible. En effet, la quadri pe…" at bounding box center [258, 450] width 394 height 28
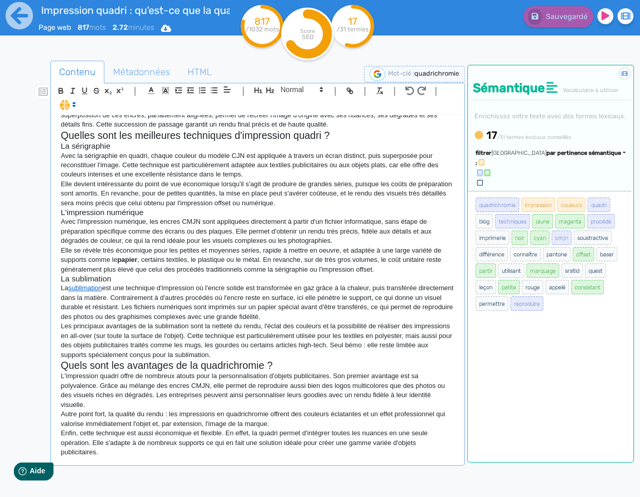
click at [139, 455] on p "Enfin, cette technique est aussi économique et flexible. En effet, la quadri pe…" at bounding box center [258, 442] width 394 height 28
click at [181, 434] on p "Enfin, cette technique est aussi économique et flexible. En effet, la quadri pe…" at bounding box center [258, 442] width 394 height 28
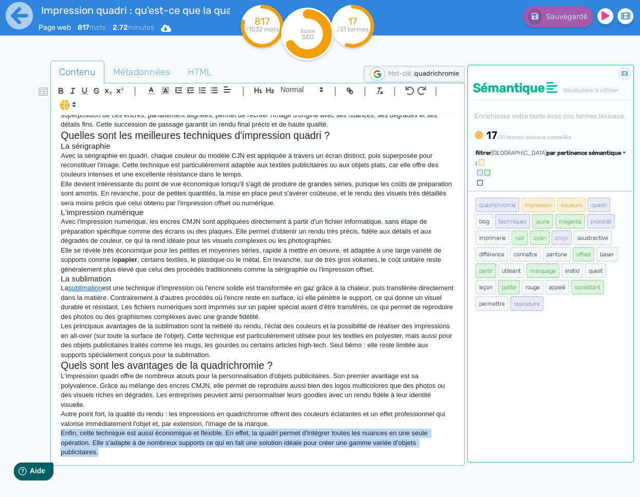
click at [181, 434] on p "Enfin, cette technique est aussi économique et flexible. En effet, la quadri pe…" at bounding box center [258, 442] width 394 height 28
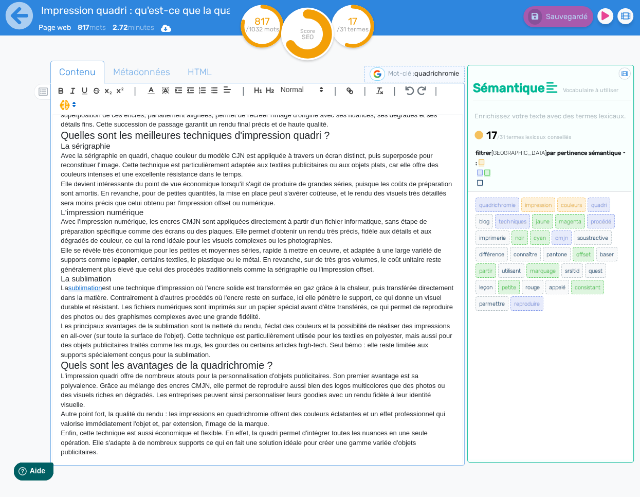
click at [175, 448] on p "Enfin, cette technique est aussi économique et flexible. En effet, la quadri pe…" at bounding box center [258, 442] width 394 height 28
click at [179, 435] on p "Enfin, cette technique est aussi économique et flexible. En effet, la quadri pe…" at bounding box center [258, 442] width 394 height 28
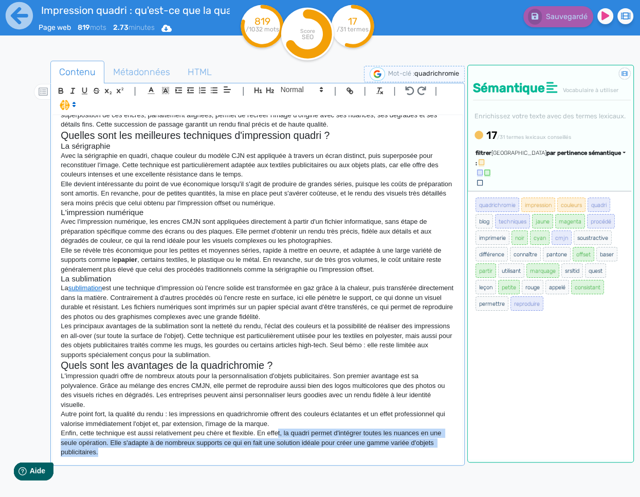
drag, startPoint x: 186, startPoint y: 458, endPoint x: 277, endPoint y: 434, distance: 94.2
click at [277, 434] on div "Impression quadri : tout savoir sur la quadrichromie L'impression quadri fait p…" at bounding box center [257, 289] width 409 height 348
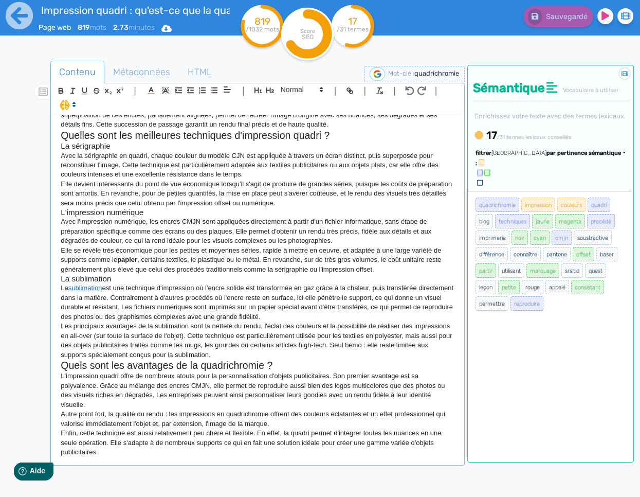
click at [258, 435] on p "Enfin, cette technique est aussi relativement peu chère et flexible. En effet, …" at bounding box center [258, 442] width 394 height 28
drag, startPoint x: 280, startPoint y: 433, endPoint x: 76, endPoint y: 434, distance: 204.7
click at [75, 435] on p "Enfin, cette technique est aussi relativement peu chère et flexible. En effet, …" at bounding box center [258, 442] width 394 height 28
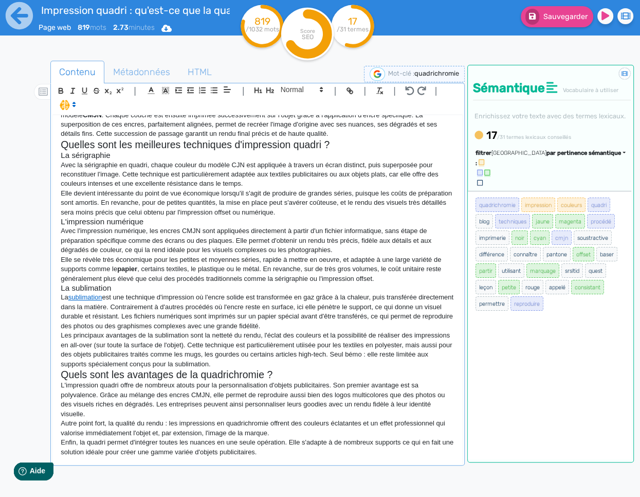
scroll to position [203, 0]
click at [282, 455] on p "Enfin, la quadri permet d'intégrer toutes les nuances en une seule opération. E…" at bounding box center [258, 447] width 394 height 19
click at [343, 453] on p "Enfin, la quadri permet d'intégrer toutes les nuances en une seule opération. E…" at bounding box center [258, 447] width 394 height 19
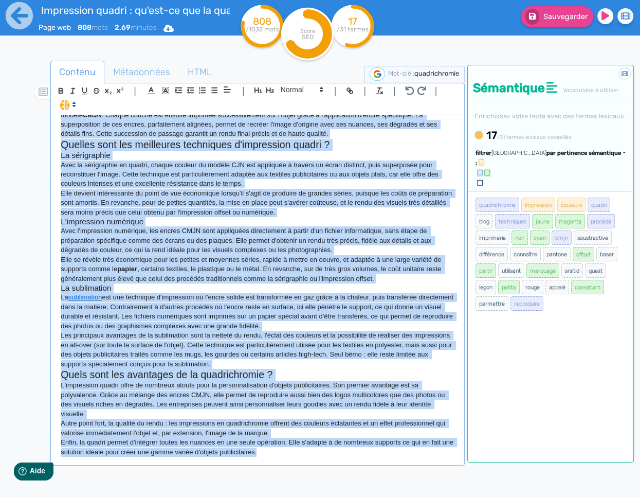
copy div "Loremipsum dolors : amet consec adi el seddoeiusmodt I'utlaboreet dolore magn a…"
click at [295, 436] on p "Autre point fort, la qualité du rendu : les impressions en quadrichromie offren…" at bounding box center [258, 428] width 394 height 19
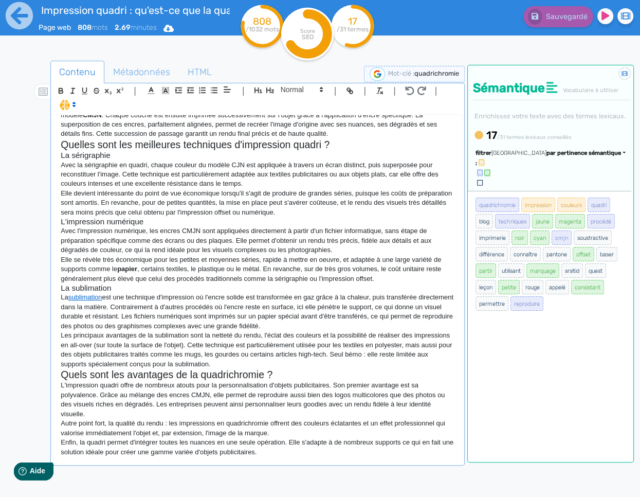
click at [293, 450] on p "Enfin, la quadri permet d'intégrer toutes les nuances en une seule opération. E…" at bounding box center [258, 447] width 394 height 19
click at [329, 458] on div "Impression quadri : tout savoir sur la quadrichromie L'impression quadri fait p…" at bounding box center [257, 289] width 409 height 348
click at [286, 461] on div "Impression quadri : tout savoir sur la quadrichromie L'impression quadri fait p…" at bounding box center [257, 289] width 409 height 348
